Goal: Navigation & Orientation: Find specific page/section

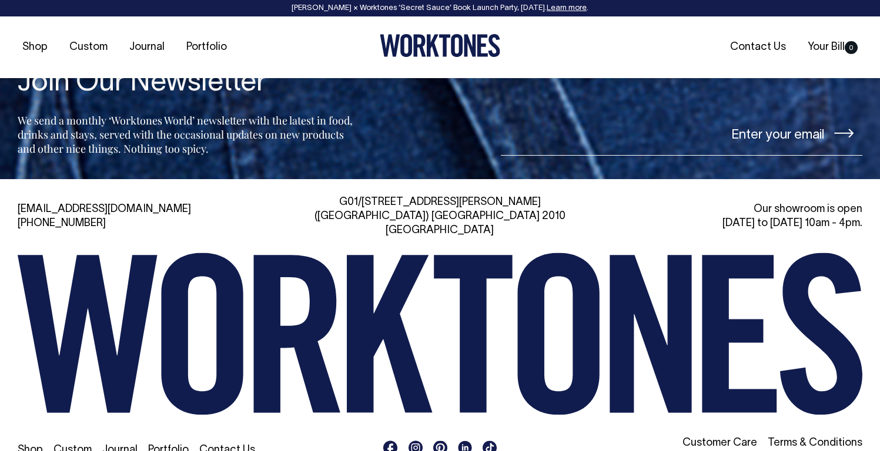
scroll to position [2564, 0]
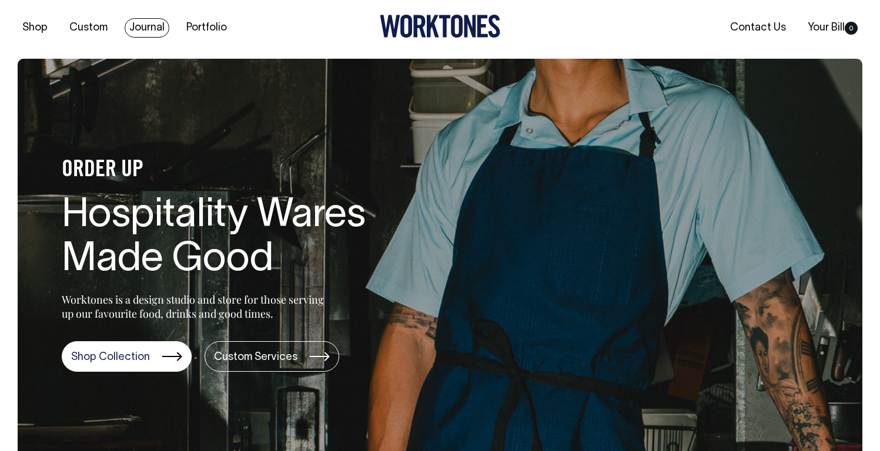
scroll to position [20, 0]
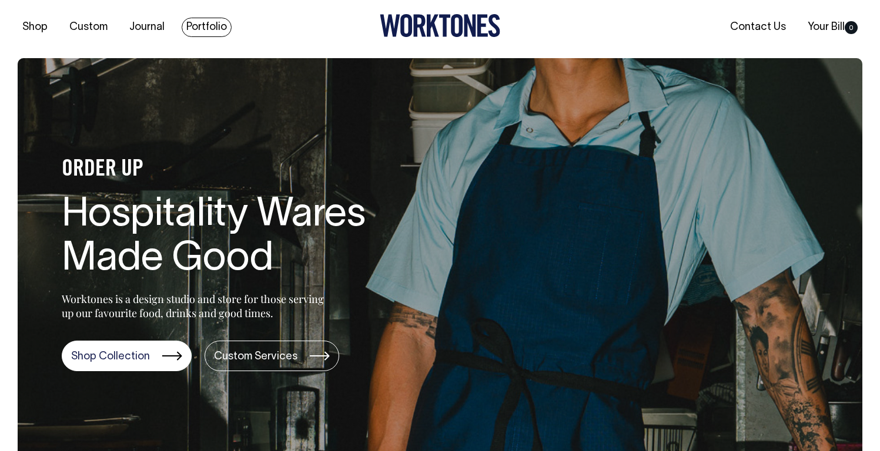
click at [198, 31] on link "Portfolio" at bounding box center [207, 27] width 50 height 19
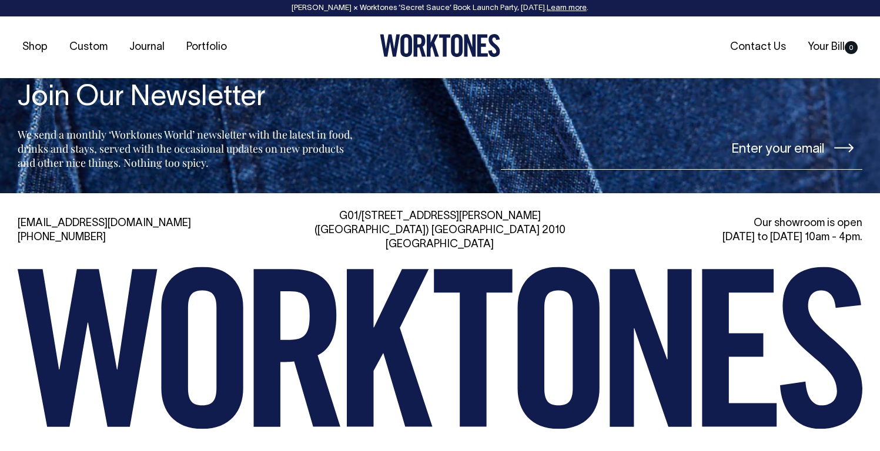
scroll to position [1671, 0]
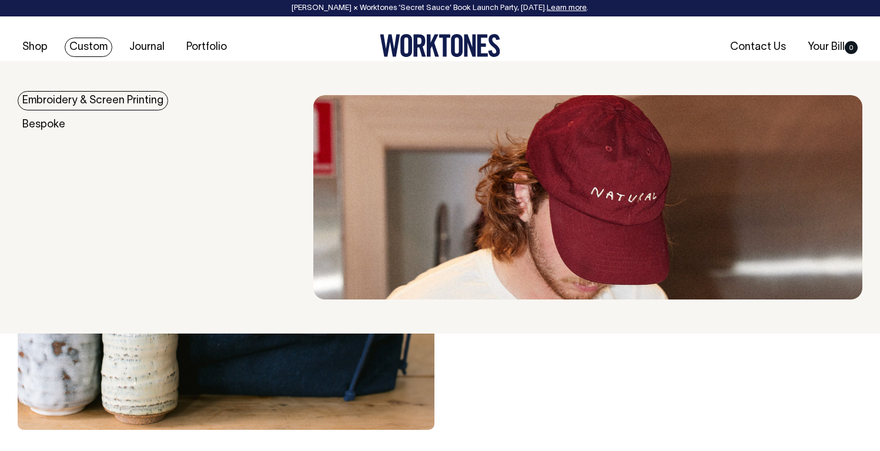
scroll to position [335, 0]
